Goal: Find specific page/section: Find specific page/section

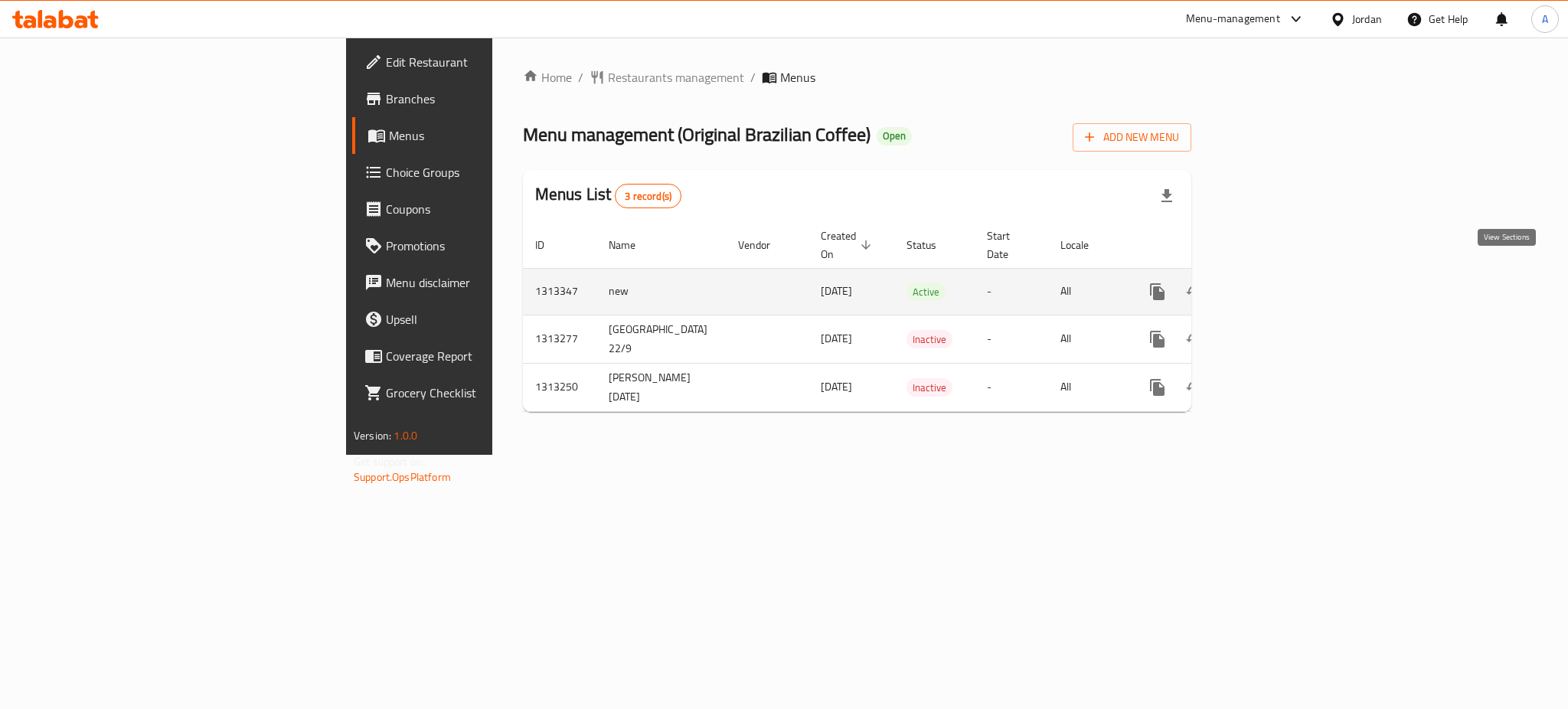
click at [1277, 282] on icon "enhanced table" at bounding box center [1267, 291] width 18 height 18
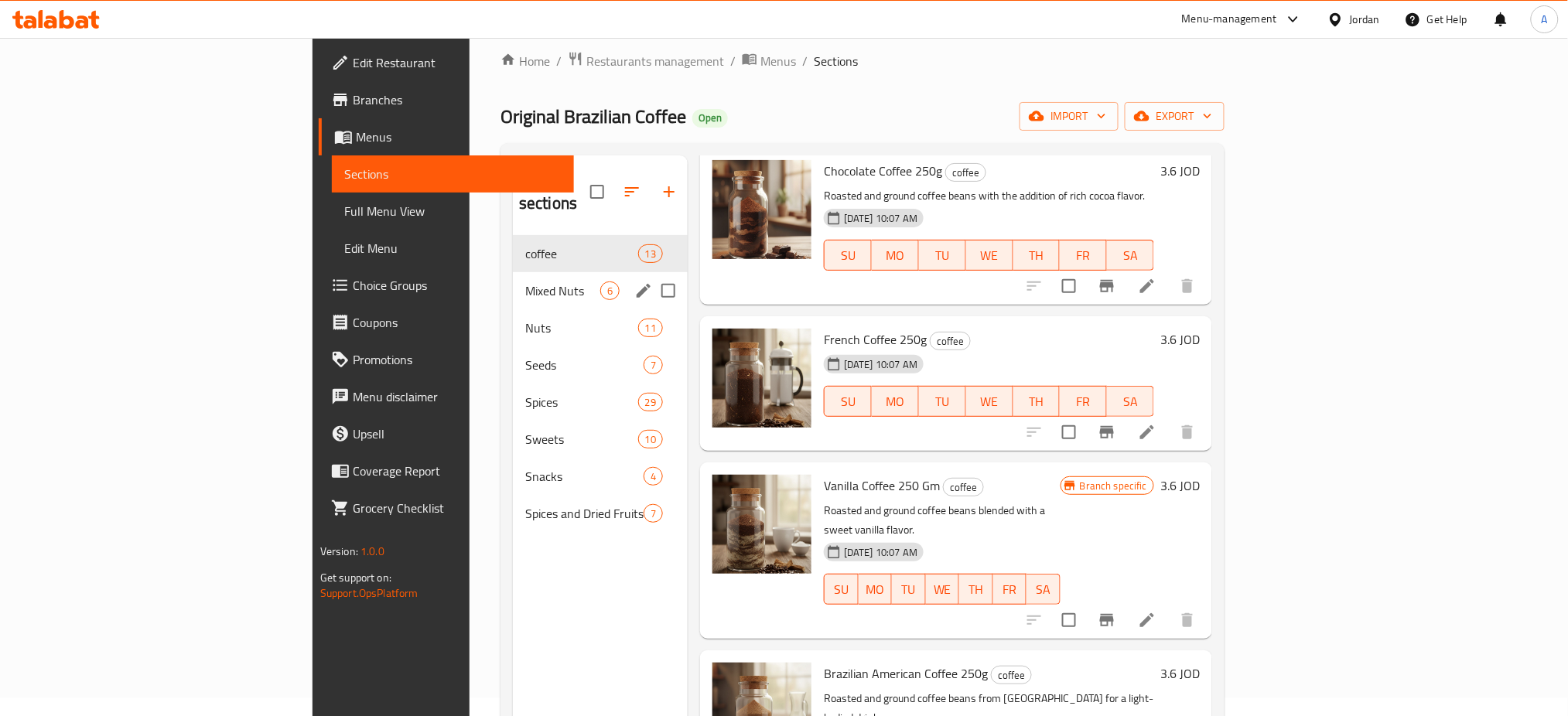
scroll to position [10, 0]
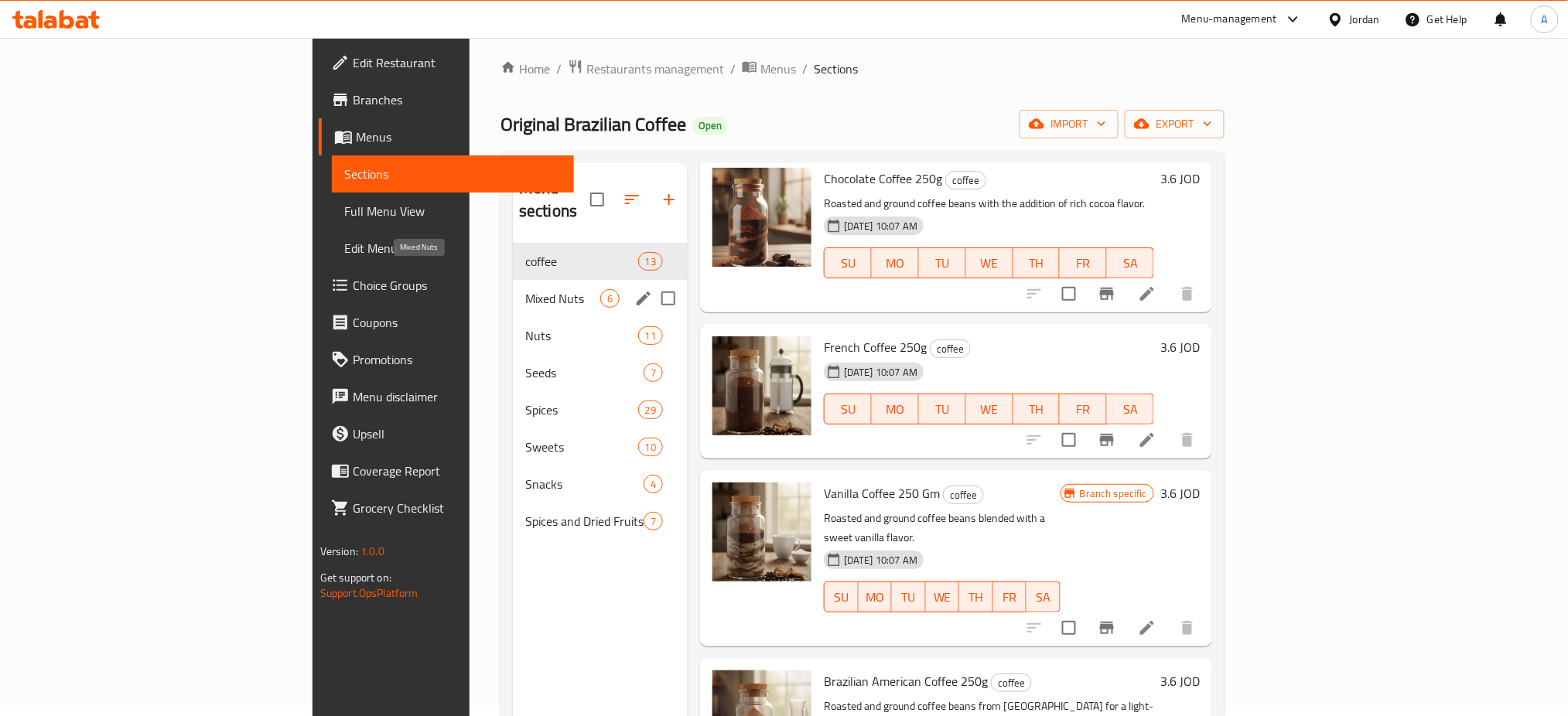
click at [526, 289] on span "Mixed Nuts" at bounding box center [563, 297] width 75 height 18
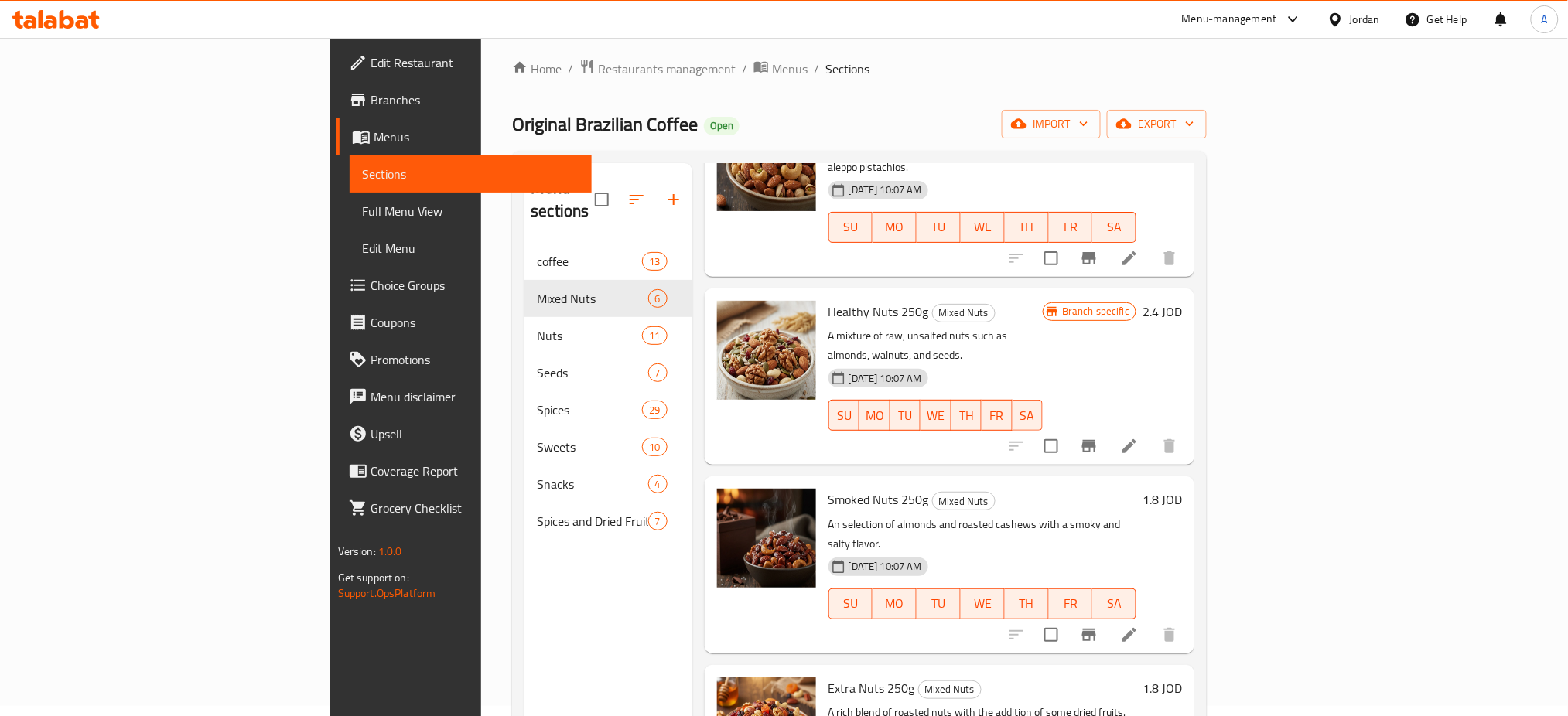
scroll to position [336, 0]
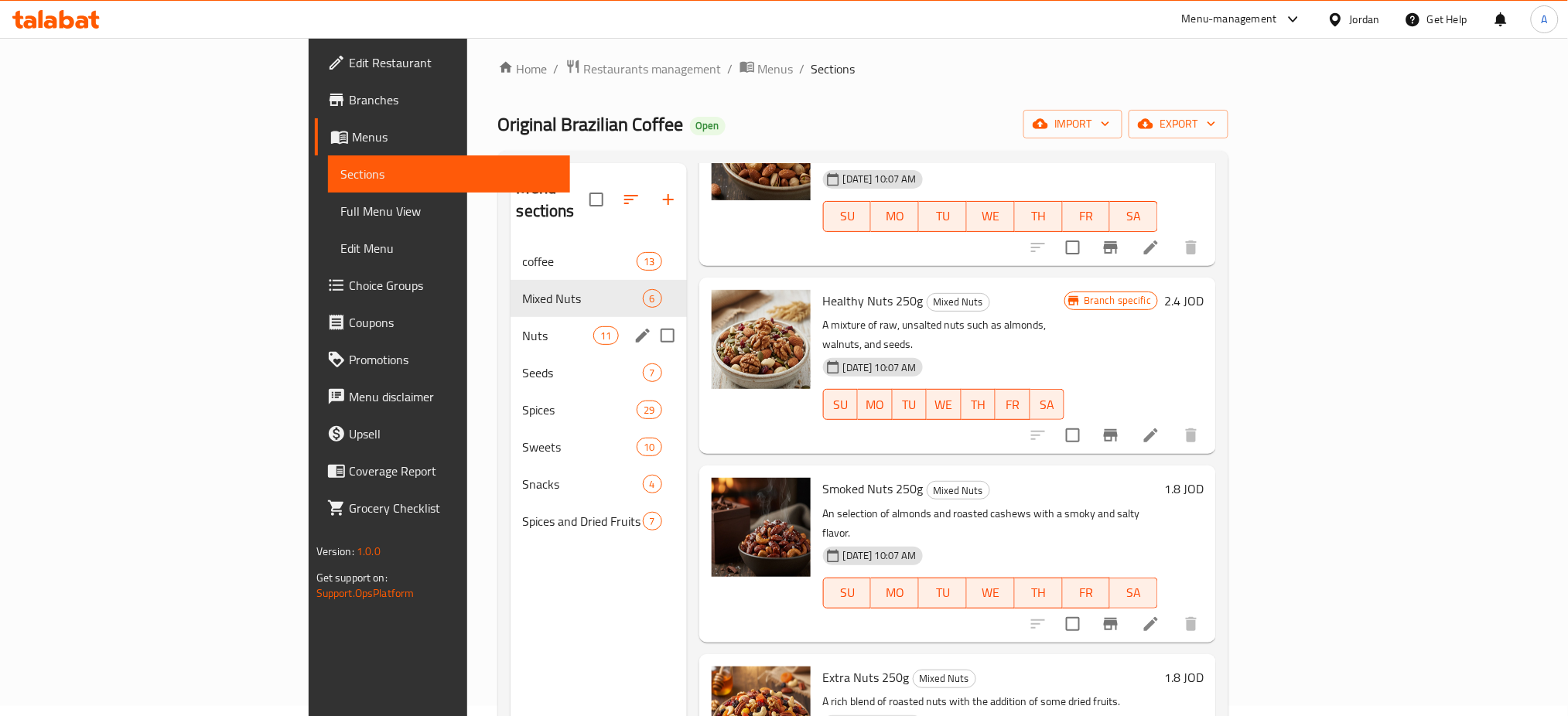
click at [510, 317] on div "Nuts 11" at bounding box center [598, 335] width 176 height 38
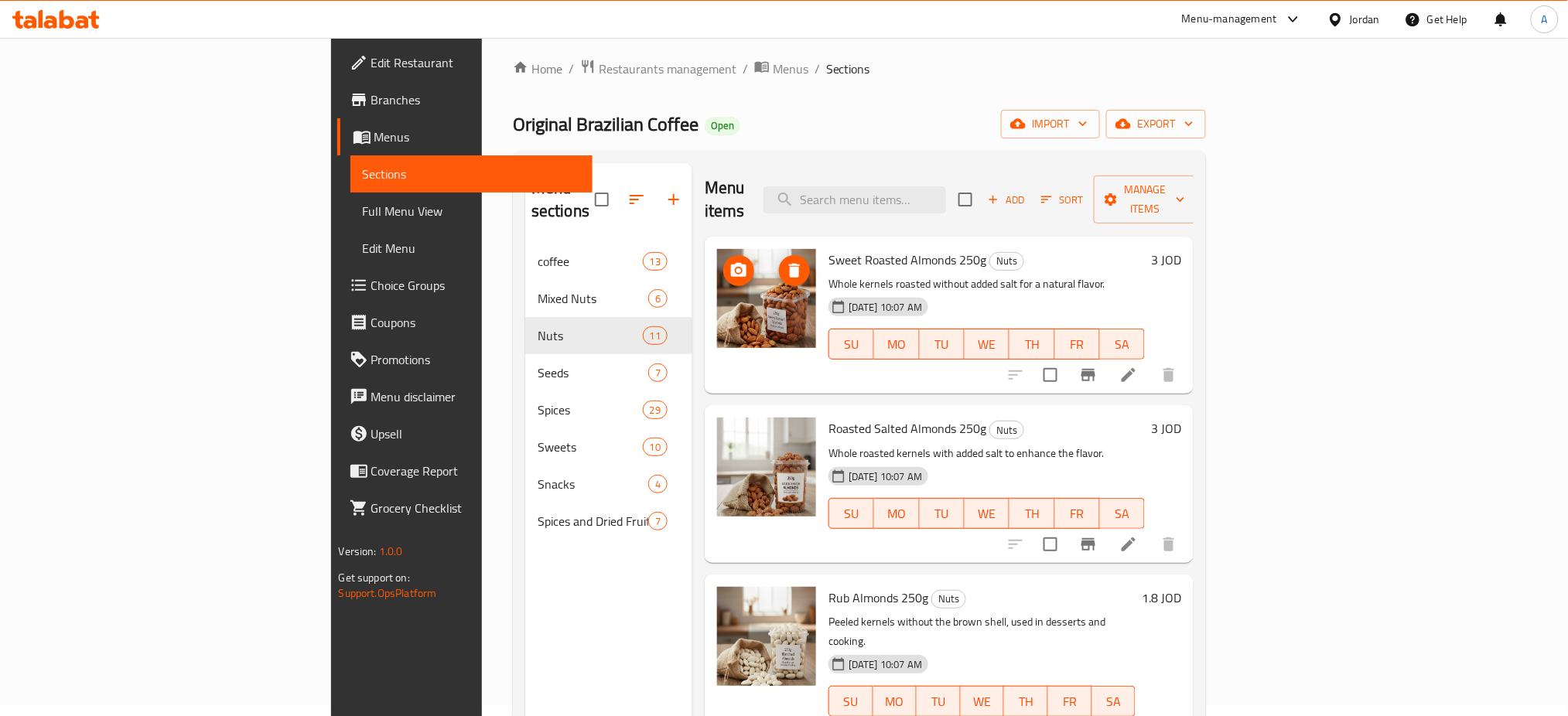
click at [717, 267] on img at bounding box center [766, 298] width 99 height 99
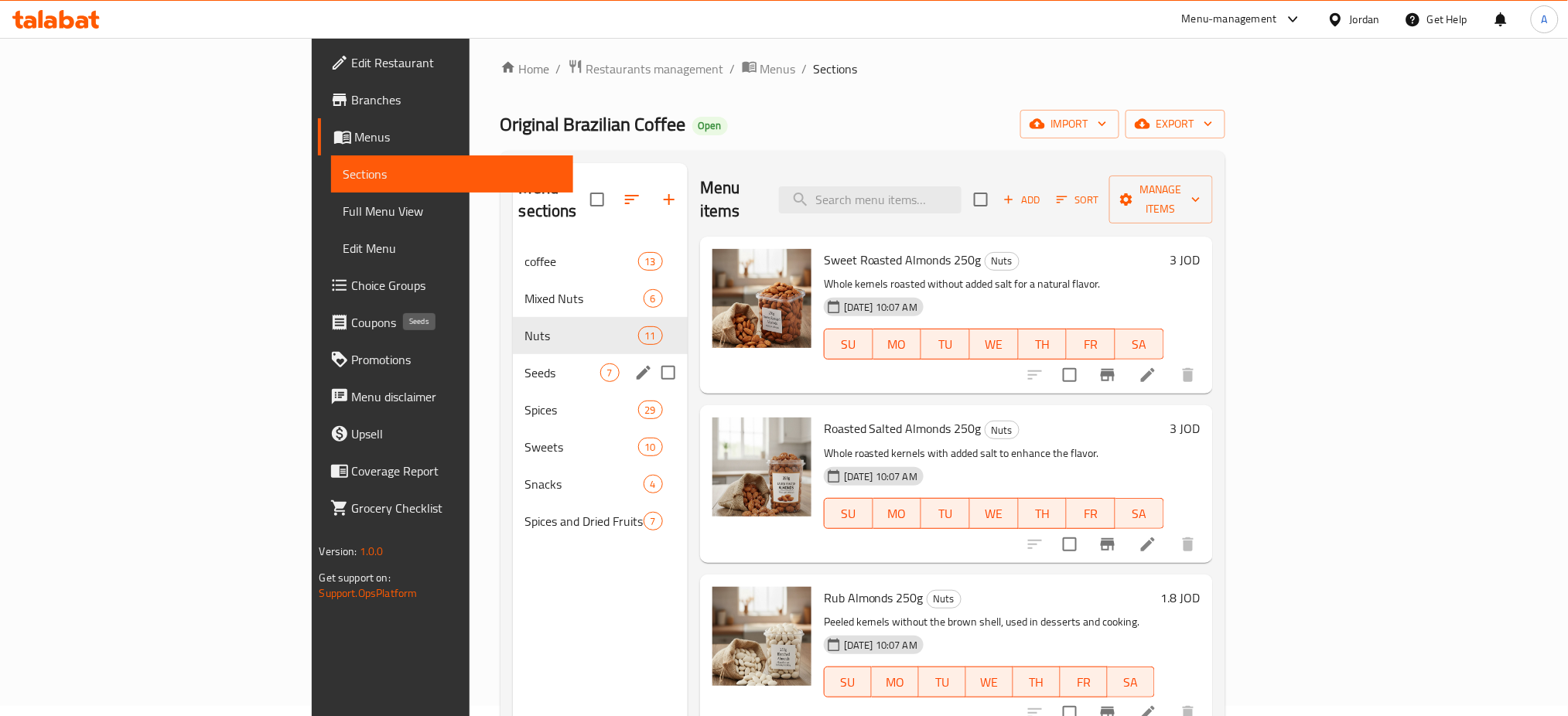
click at [526, 364] on span "Seeds" at bounding box center [563, 372] width 75 height 18
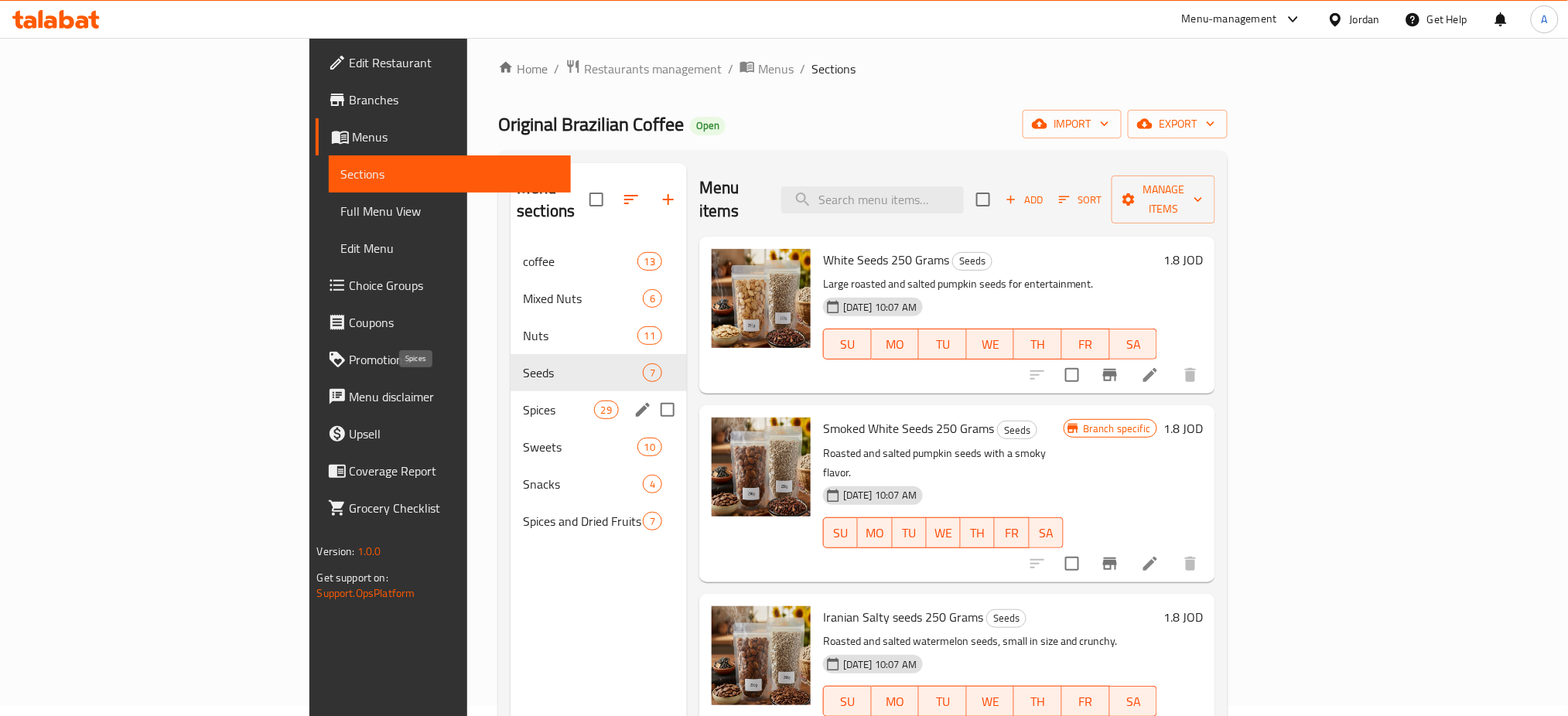
click at [523, 400] on span "Spices" at bounding box center [557, 409] width 70 height 18
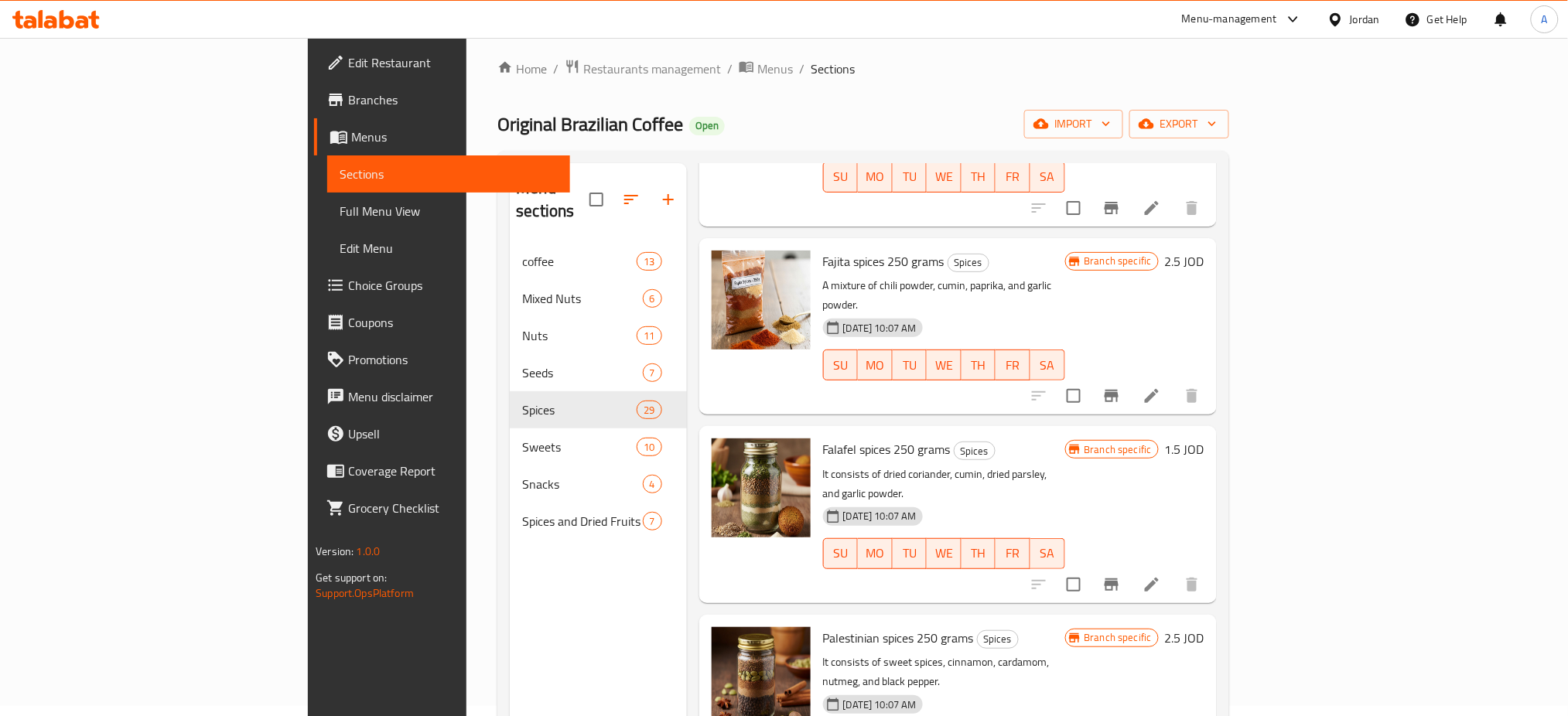
scroll to position [2989, 0]
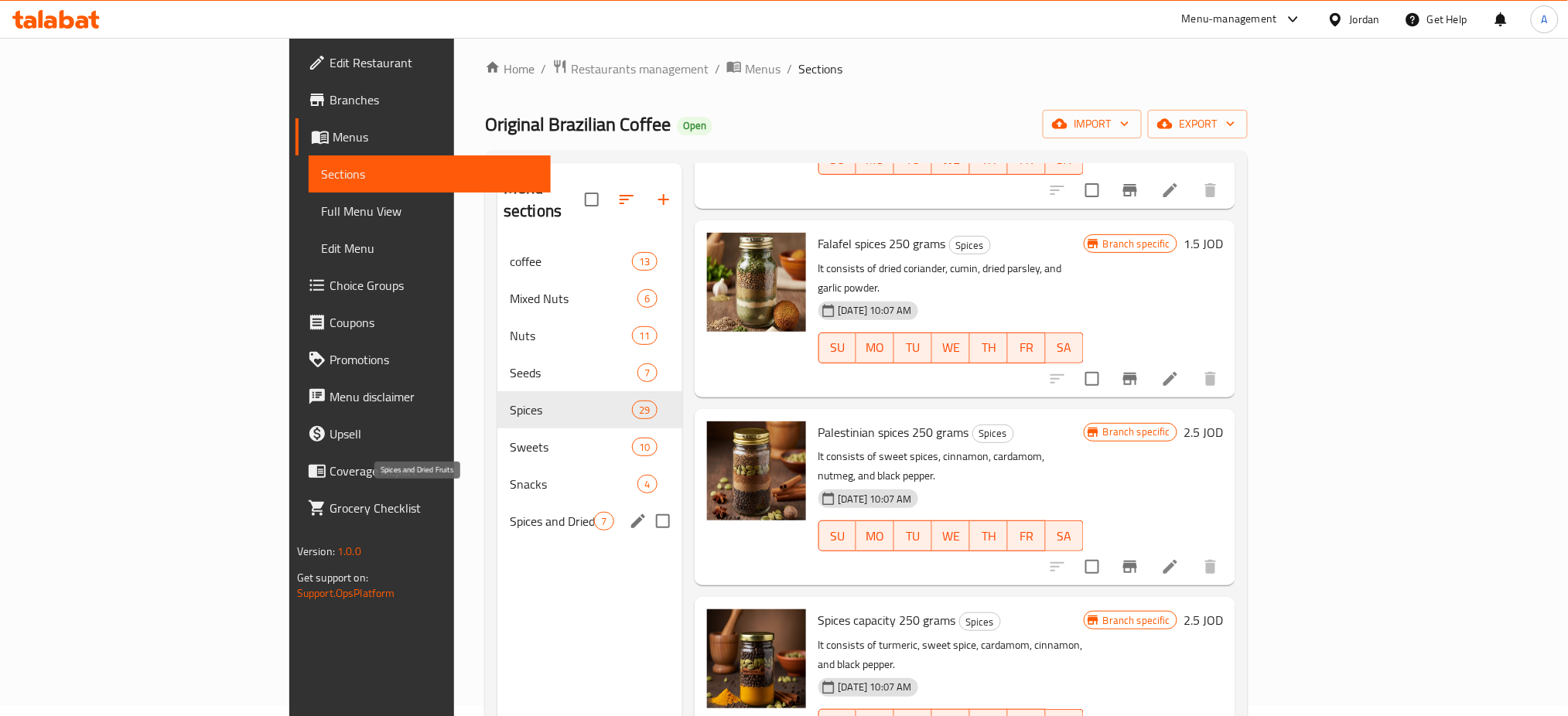
drag, startPoint x: 471, startPoint y: 492, endPoint x: 454, endPoint y: 477, distance: 22.7
click at [509, 512] on span "Spices and Dried Fruits" at bounding box center [552, 521] width 85 height 18
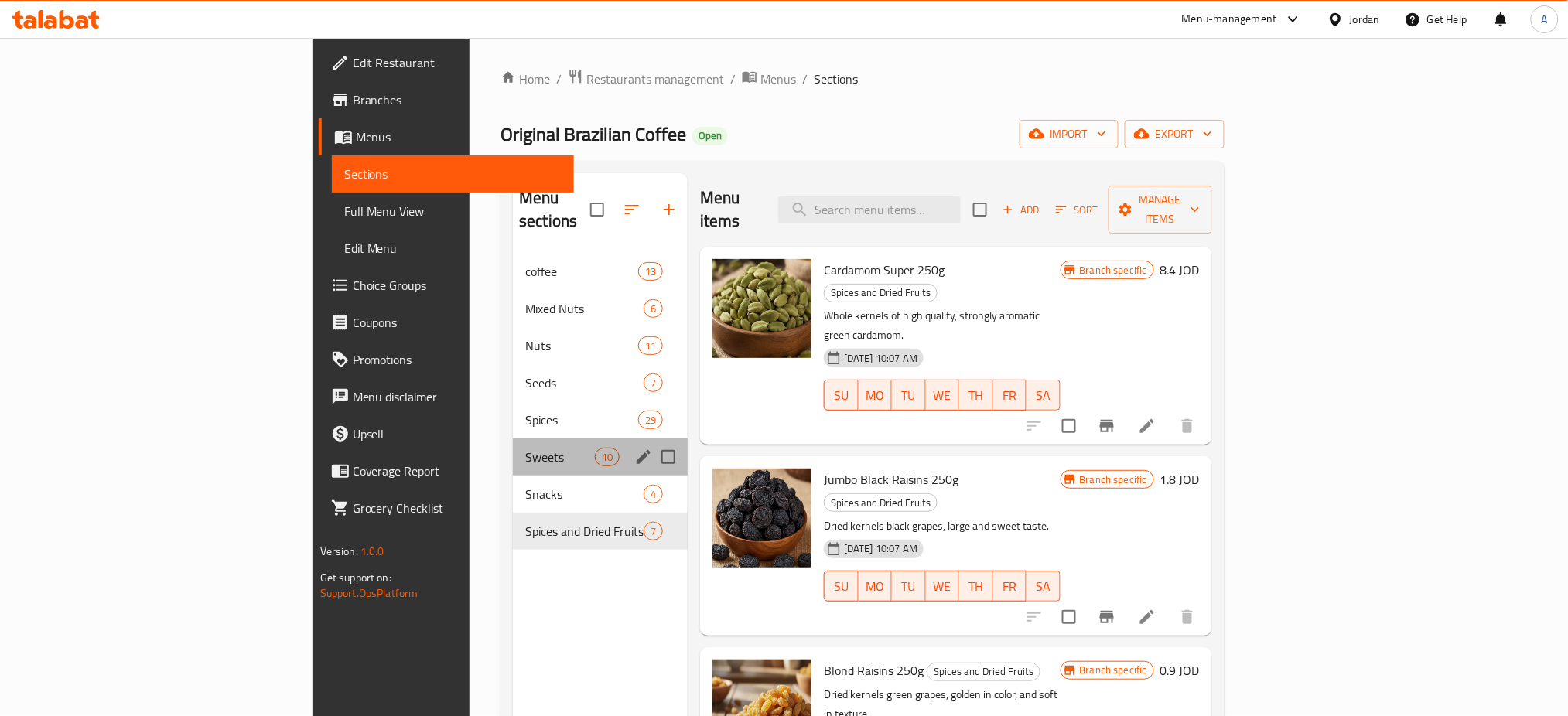
click at [513, 444] on div "Sweets 10" at bounding box center [601, 457] width 175 height 38
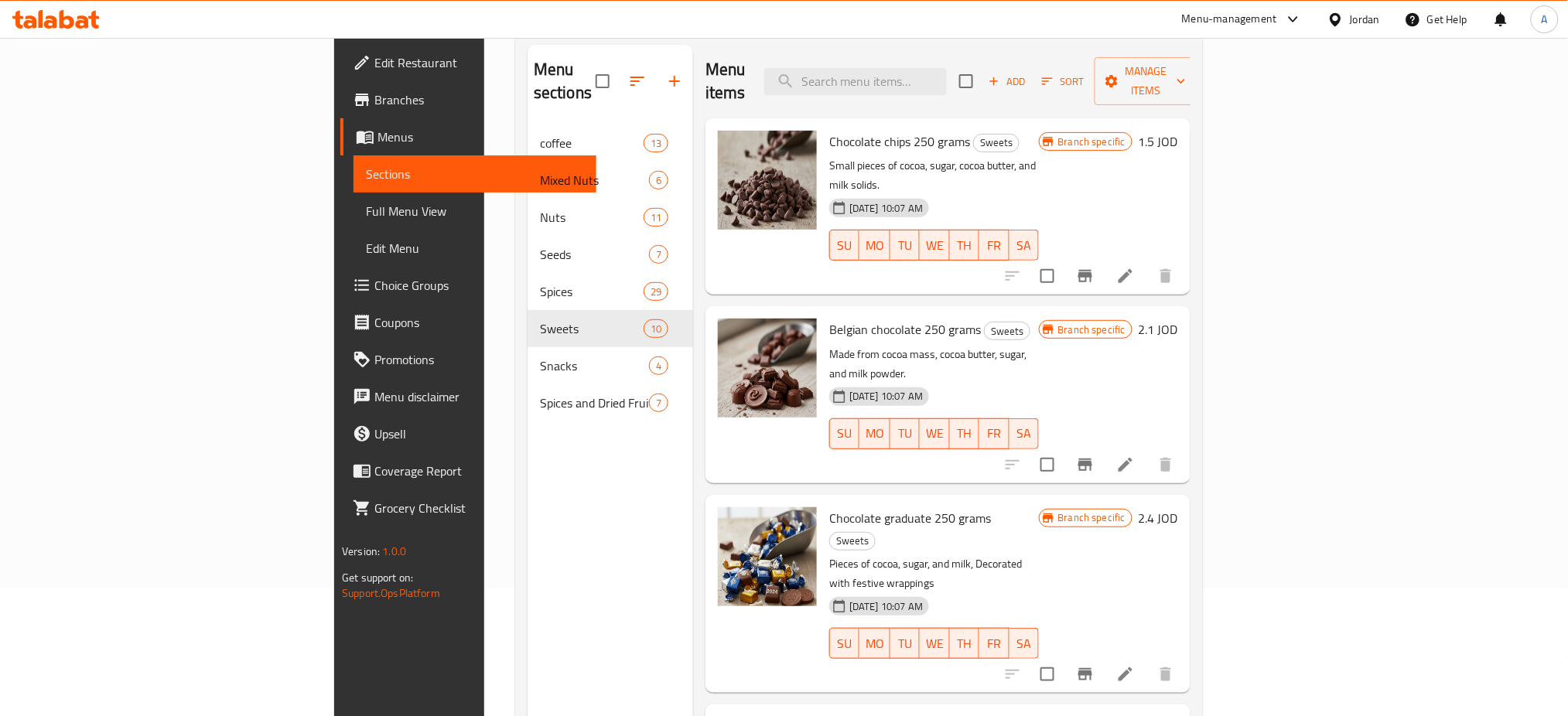
scroll to position [10, 0]
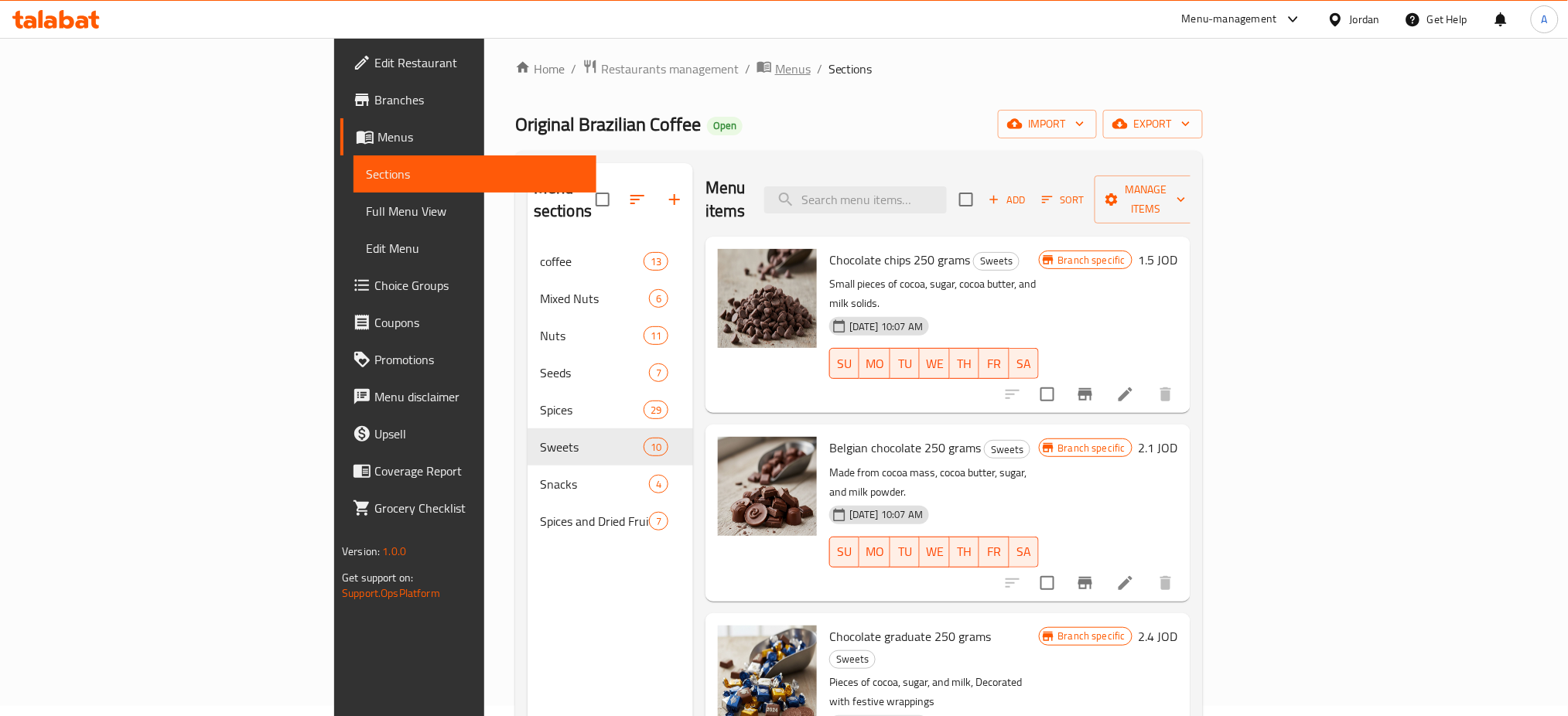
click at [775, 68] on span "Menus" at bounding box center [792, 68] width 36 height 18
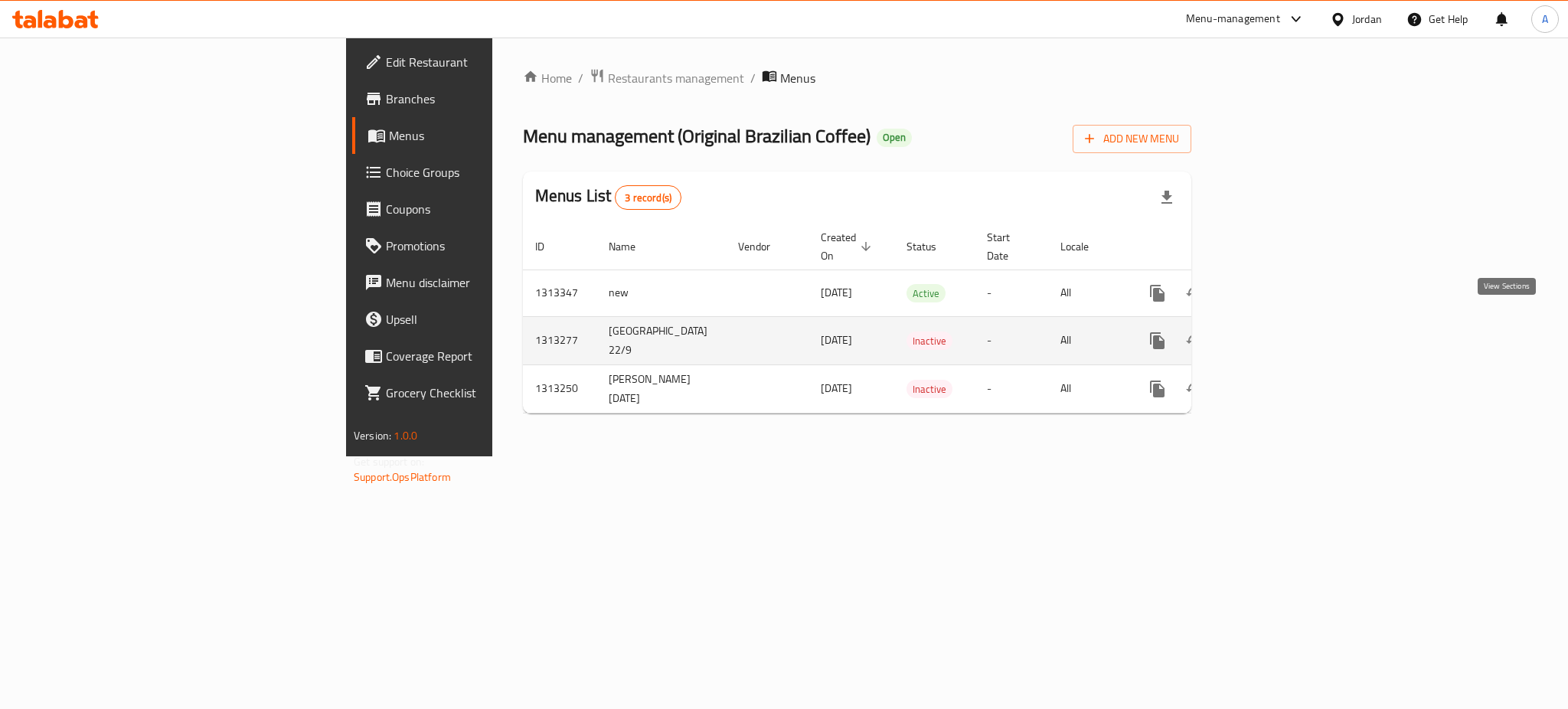
click at [1277, 332] on icon "enhanced table" at bounding box center [1267, 340] width 18 height 18
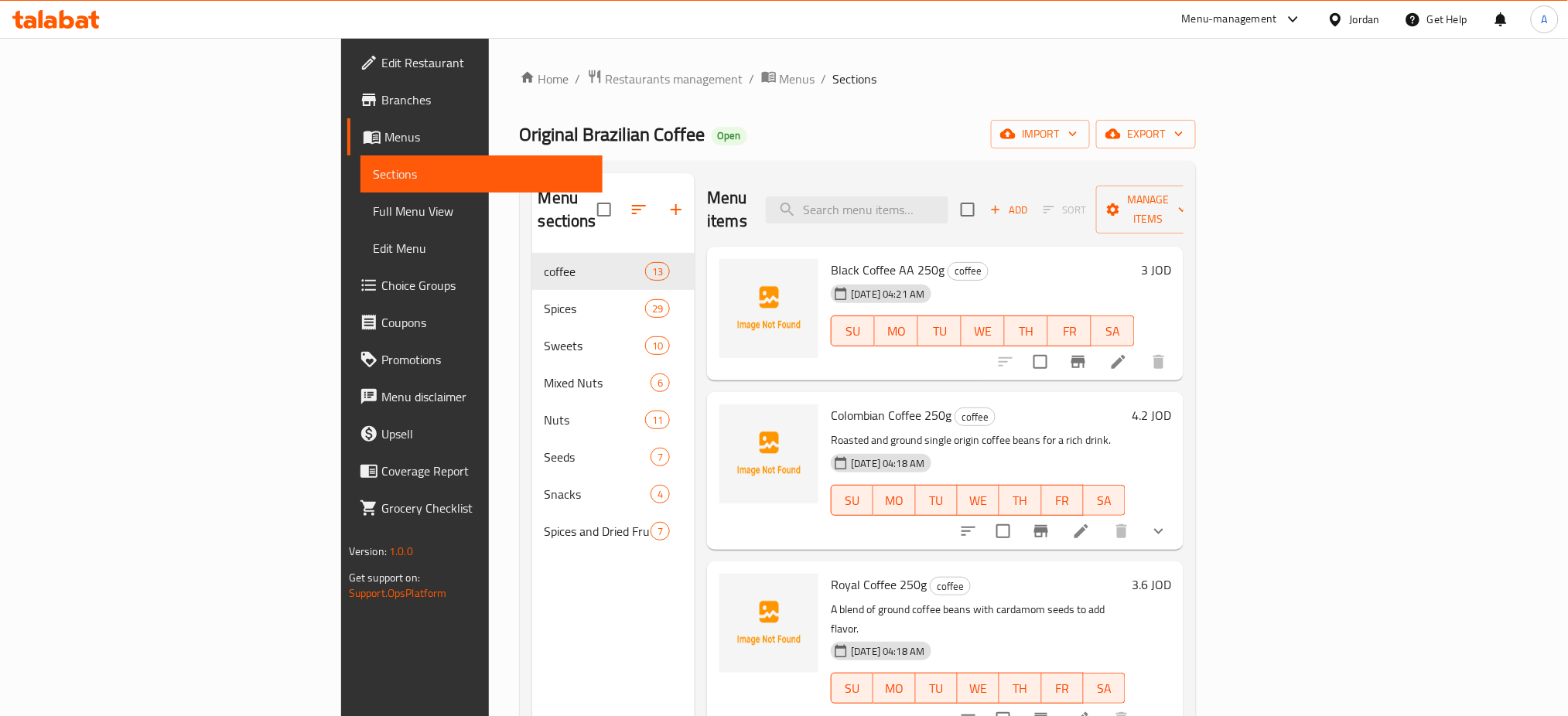
drag, startPoint x: 565, startPoint y: 75, endPoint x: 560, endPoint y: 96, distance: 21.6
click at [780, 76] on span "Menus" at bounding box center [797, 78] width 36 height 18
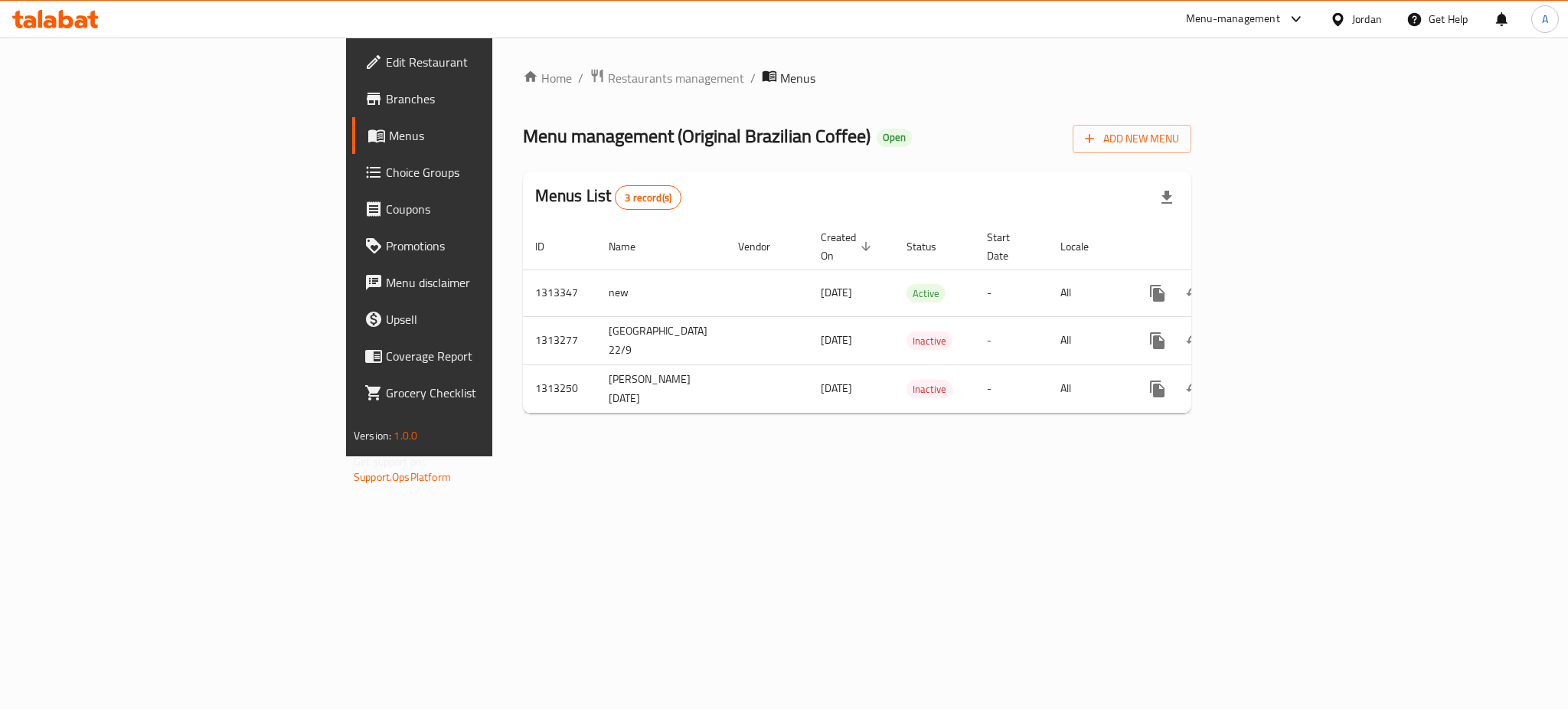
click at [1193, 10] on div "Menu-management" at bounding box center [1233, 18] width 94 height 18
click at [1137, 109] on div "Agent Campaigns Center" at bounding box center [1146, 104] width 115 height 17
